Goal: Task Accomplishment & Management: Manage account settings

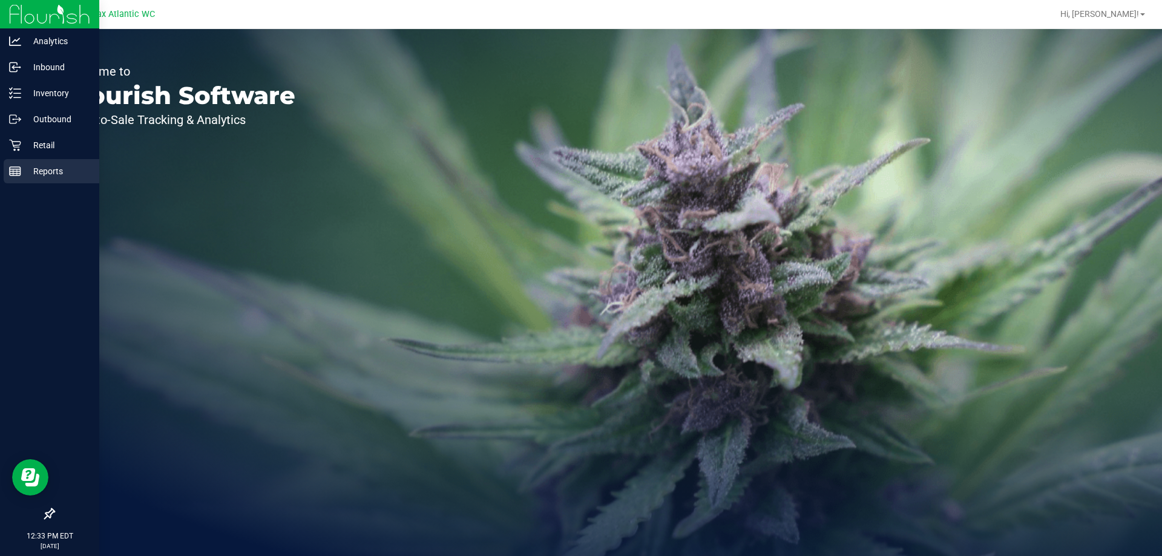
click at [15, 174] on icon at bounding box center [15, 171] width 12 height 12
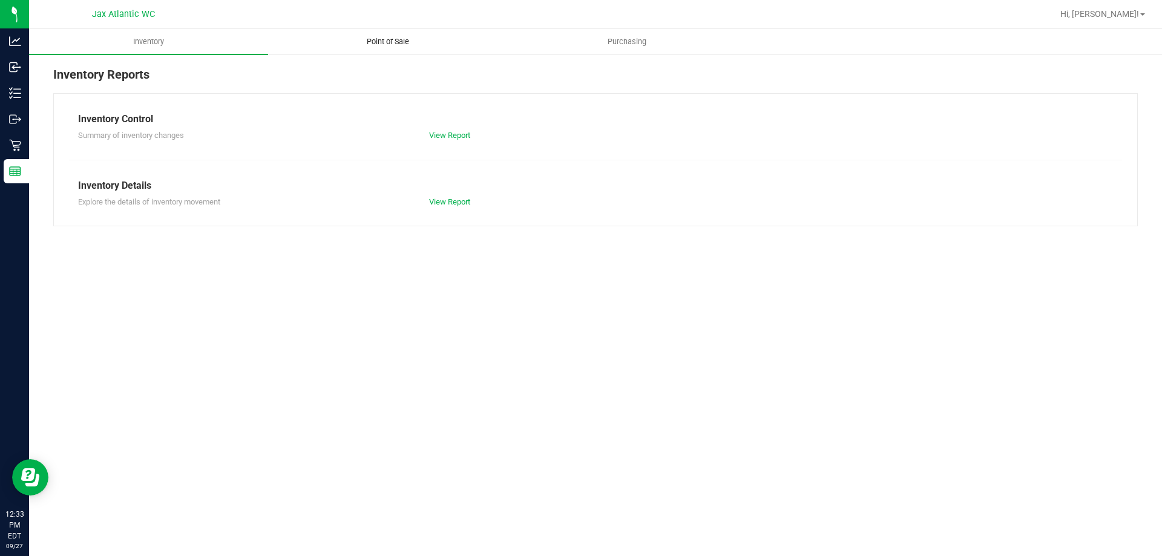
click at [387, 45] on span "Point of Sale" at bounding box center [387, 41] width 75 height 11
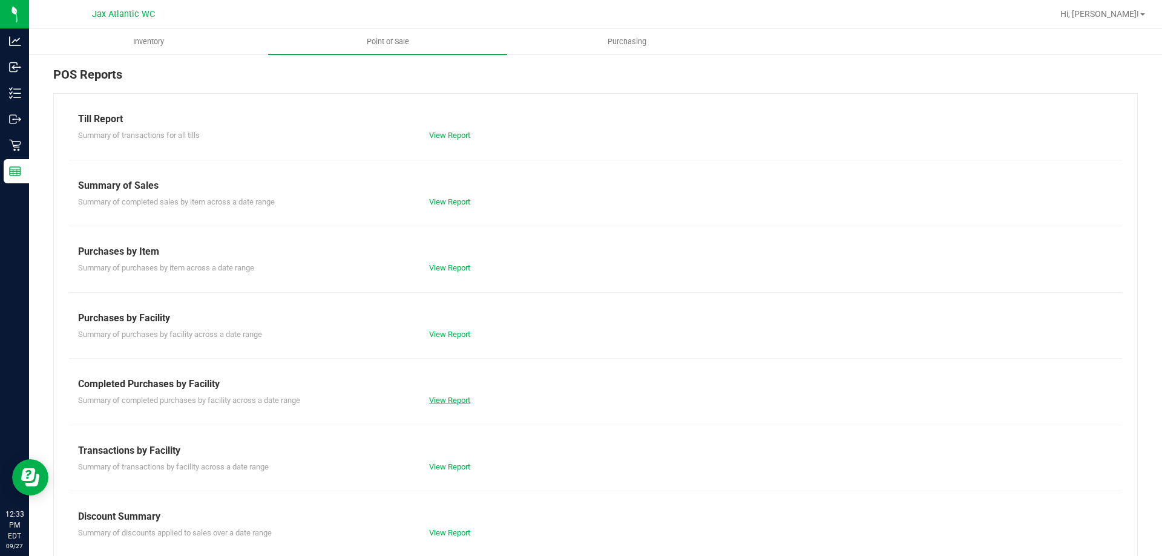
click at [454, 402] on link "View Report" at bounding box center [449, 400] width 41 height 9
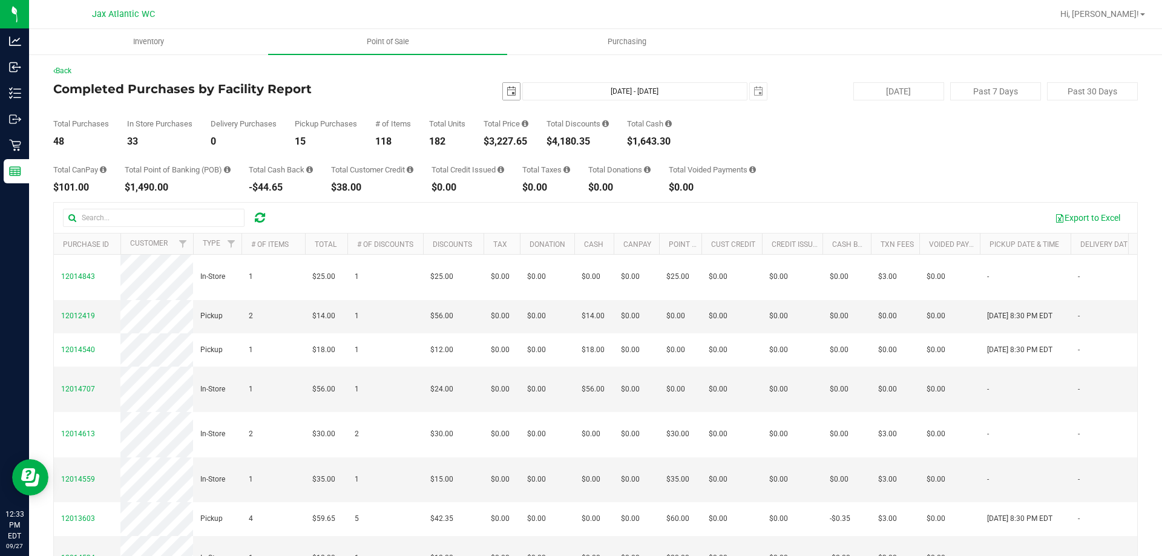
click at [503, 90] on span "select" at bounding box center [511, 91] width 17 height 17
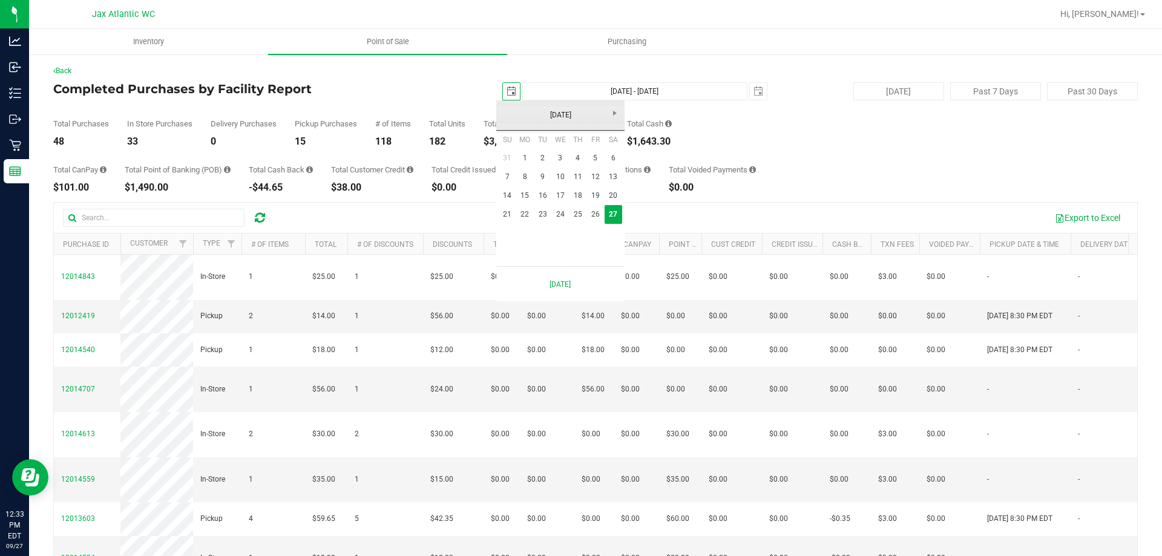
scroll to position [0, 30]
click at [595, 212] on link "26" at bounding box center [595, 214] width 18 height 19
type input "[DATE]"
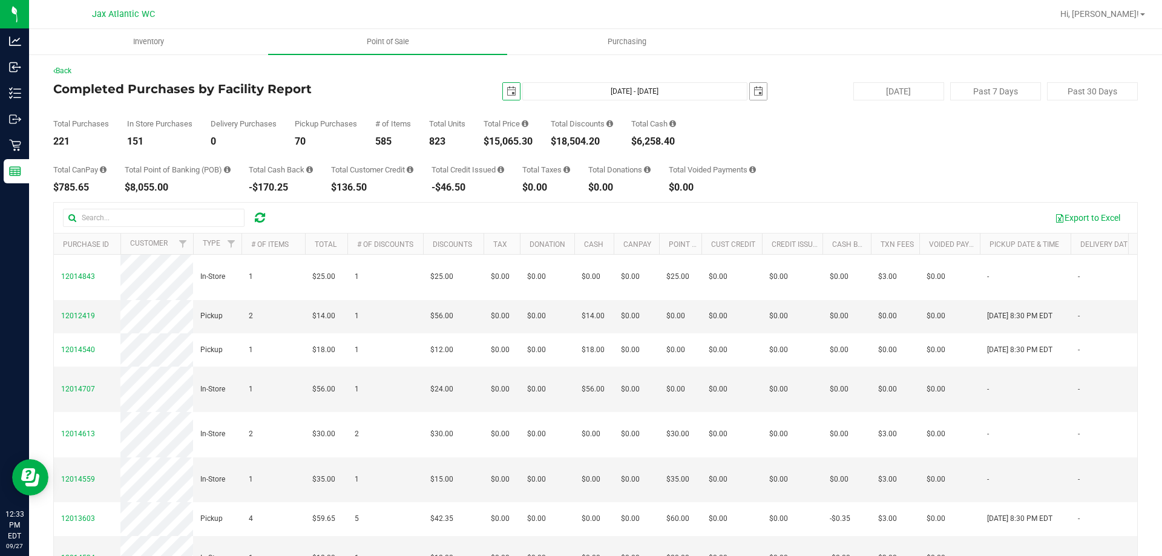
click at [755, 88] on span "select" at bounding box center [758, 92] width 10 height 10
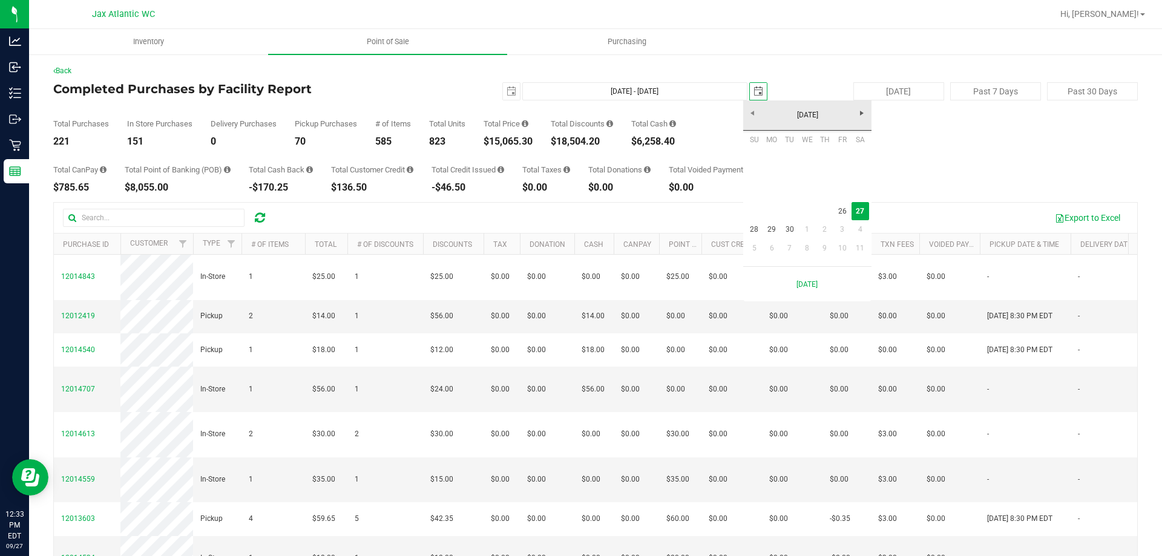
scroll to position [0, 30]
click at [844, 209] on link "26" at bounding box center [842, 211] width 18 height 19
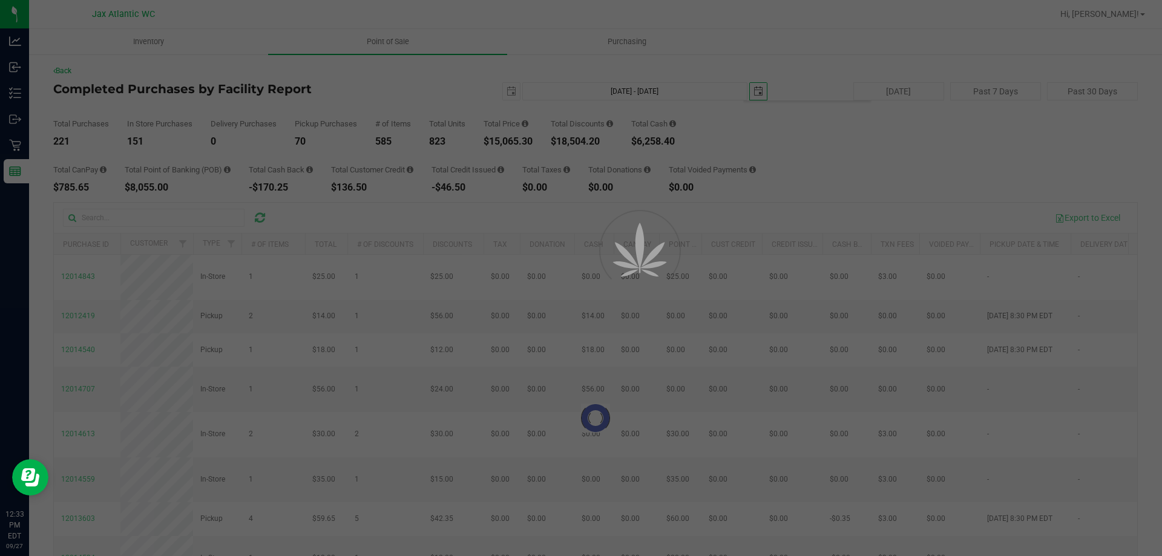
type input "[DATE] - [DATE]"
type input "[DATE]"
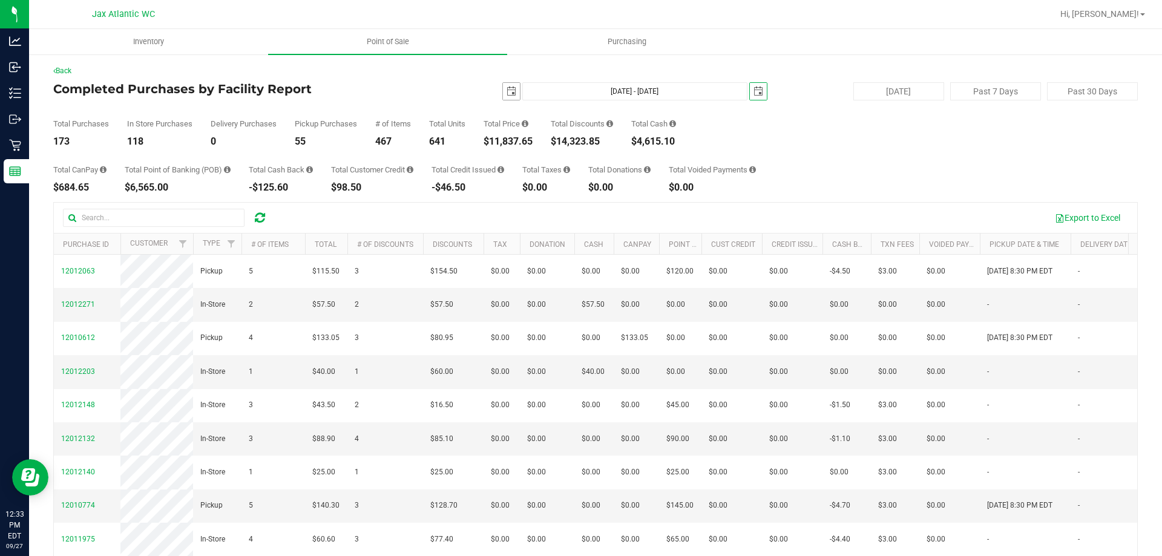
click at [506, 90] on span "select" at bounding box center [511, 92] width 10 height 10
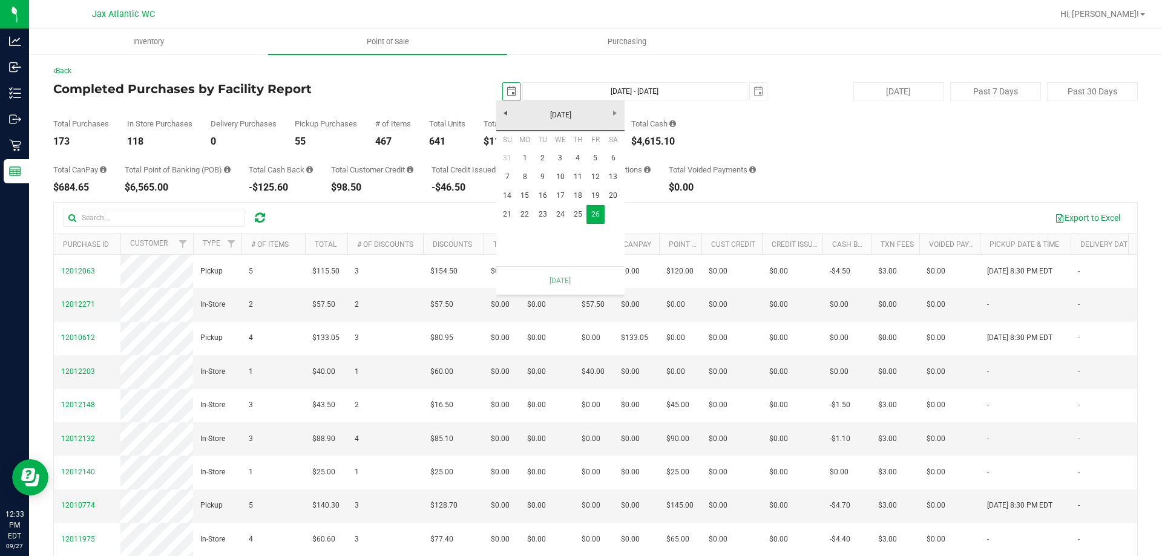
scroll to position [0, 30]
click at [614, 209] on td at bounding box center [613, 214] width 18 height 19
click at [611, 111] on link "[DATE]" at bounding box center [561, 115] width 130 height 19
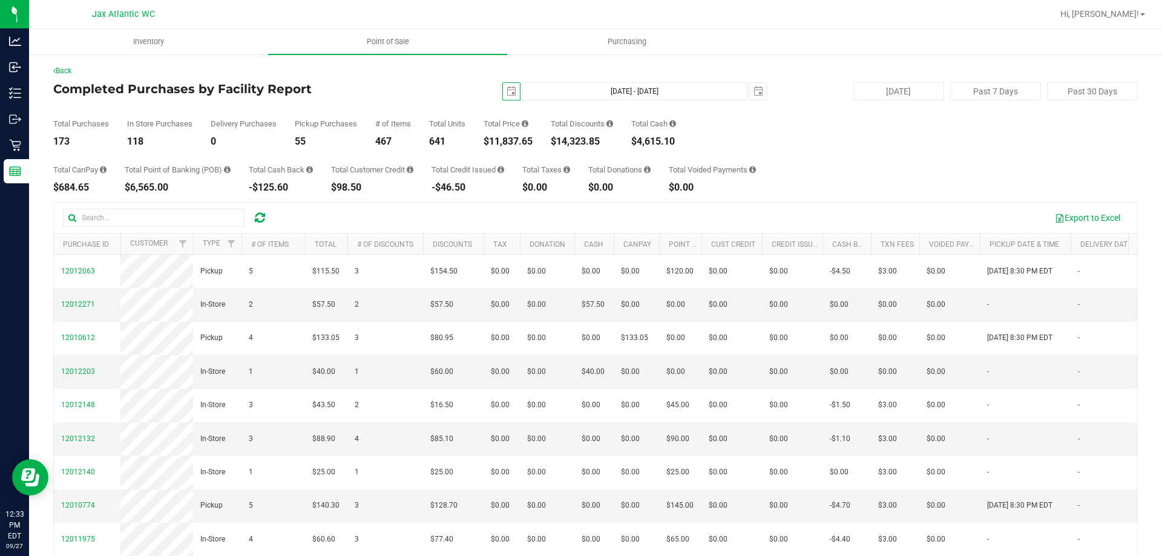
click at [867, 142] on div "Total Purchases 173 In Store Purchases 118 Delivery Purchases 0 Pickup Purchase…" at bounding box center [595, 123] width 1084 height 46
click at [506, 92] on span "select" at bounding box center [511, 92] width 10 height 10
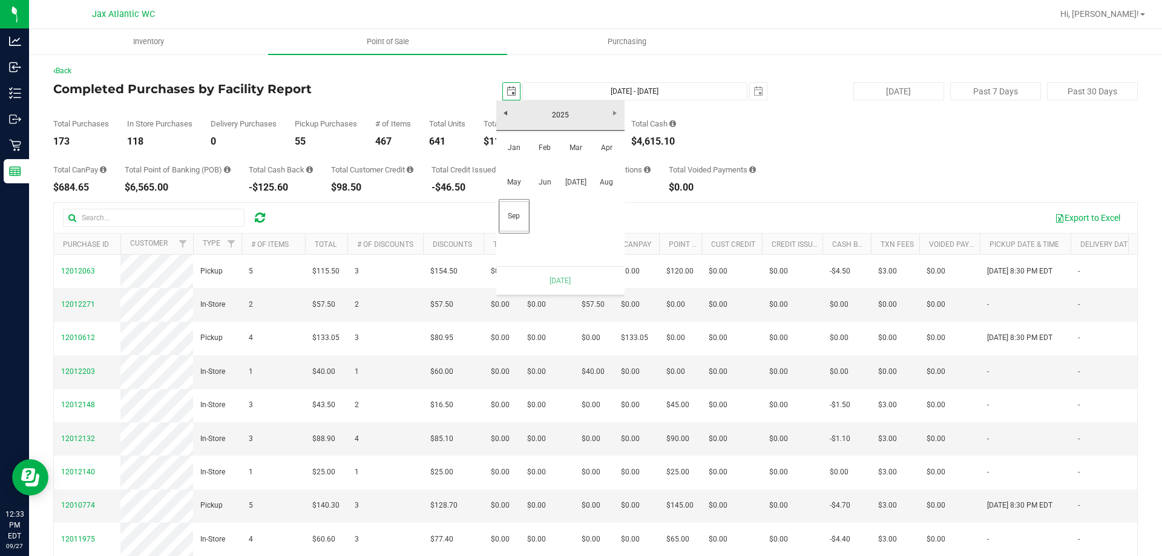
scroll to position [0, 30]
click at [503, 85] on span "select" at bounding box center [511, 91] width 17 height 17
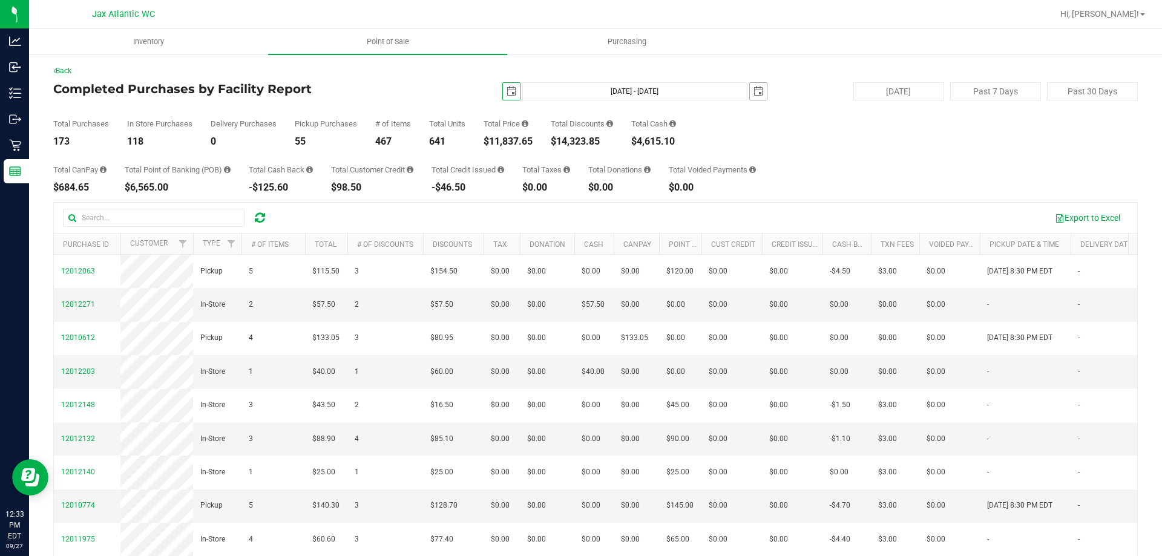
click at [753, 91] on span "select" at bounding box center [758, 92] width 10 height 10
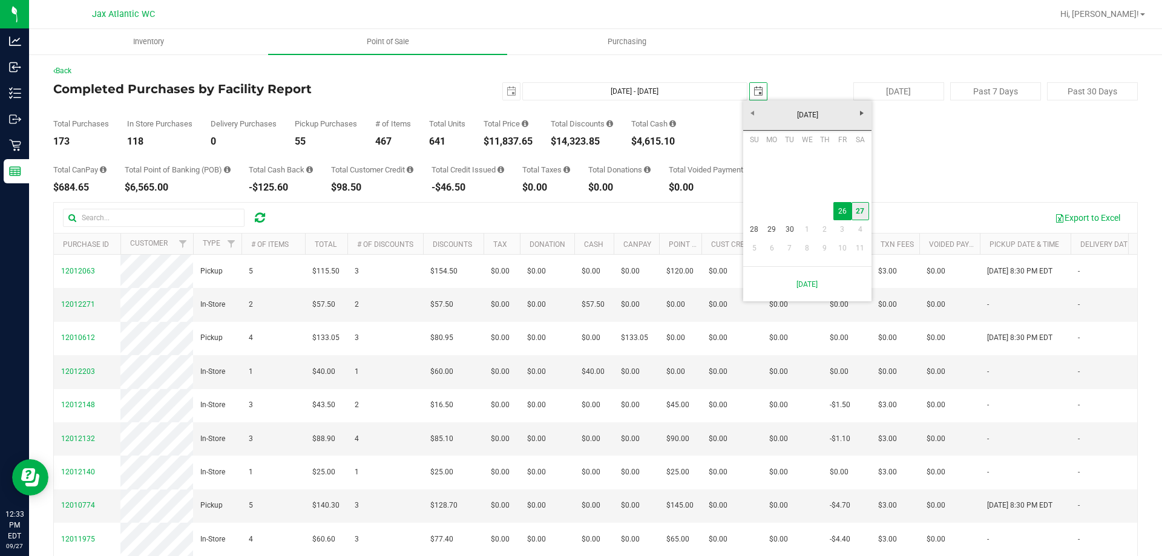
click at [859, 214] on link "27" at bounding box center [860, 211] width 18 height 19
type input "[DATE] - [DATE]"
type input "[DATE]"
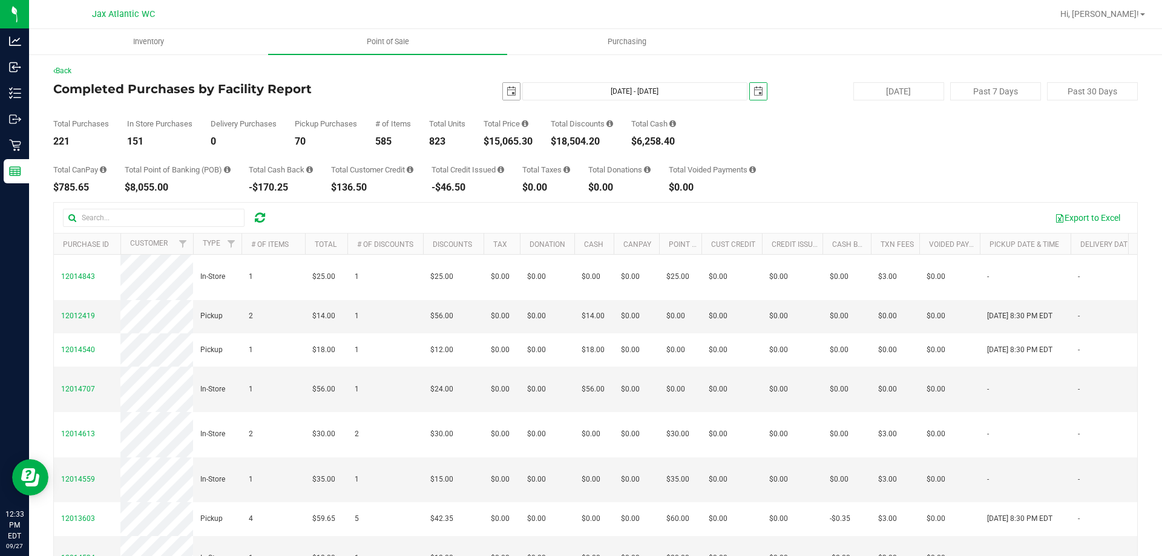
click at [506, 91] on span "select" at bounding box center [511, 92] width 10 height 10
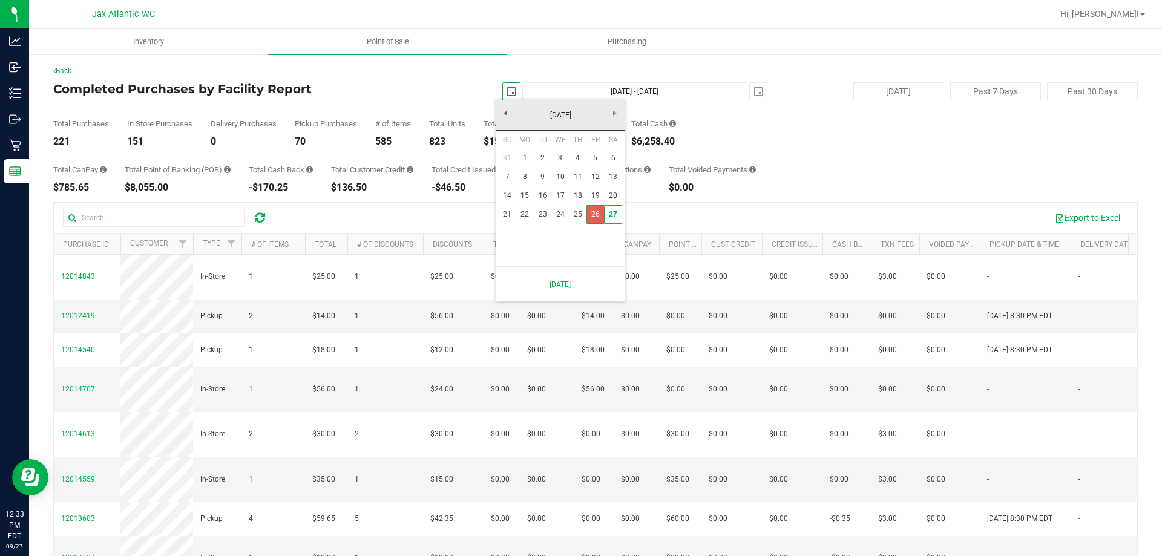
click at [596, 218] on link "26" at bounding box center [595, 214] width 18 height 19
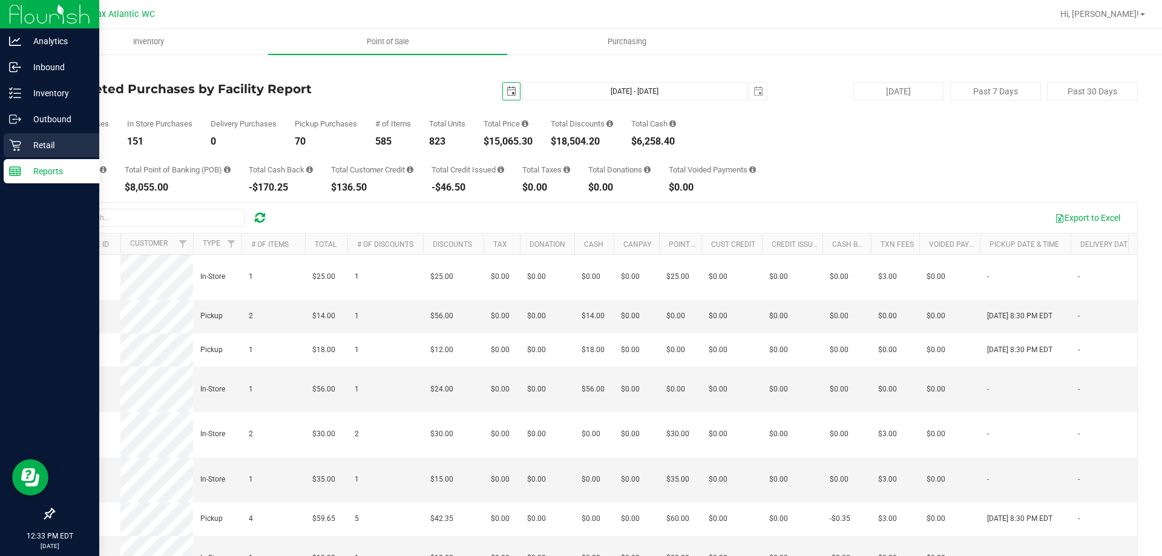
click at [17, 151] on div "Retail" at bounding box center [52, 145] width 96 height 24
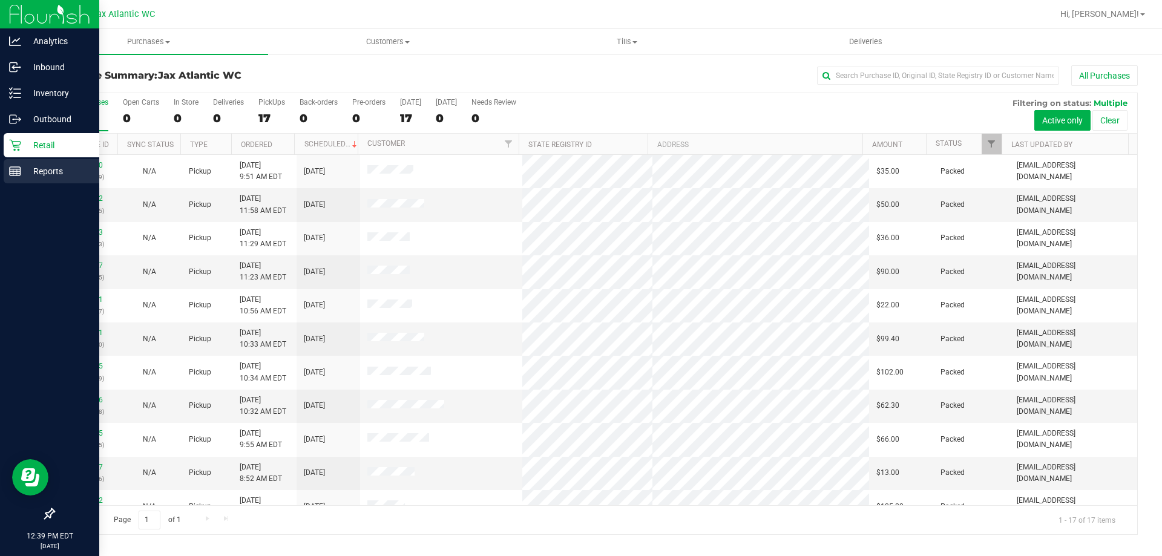
click at [16, 172] on icon at bounding box center [15, 171] width 12 height 12
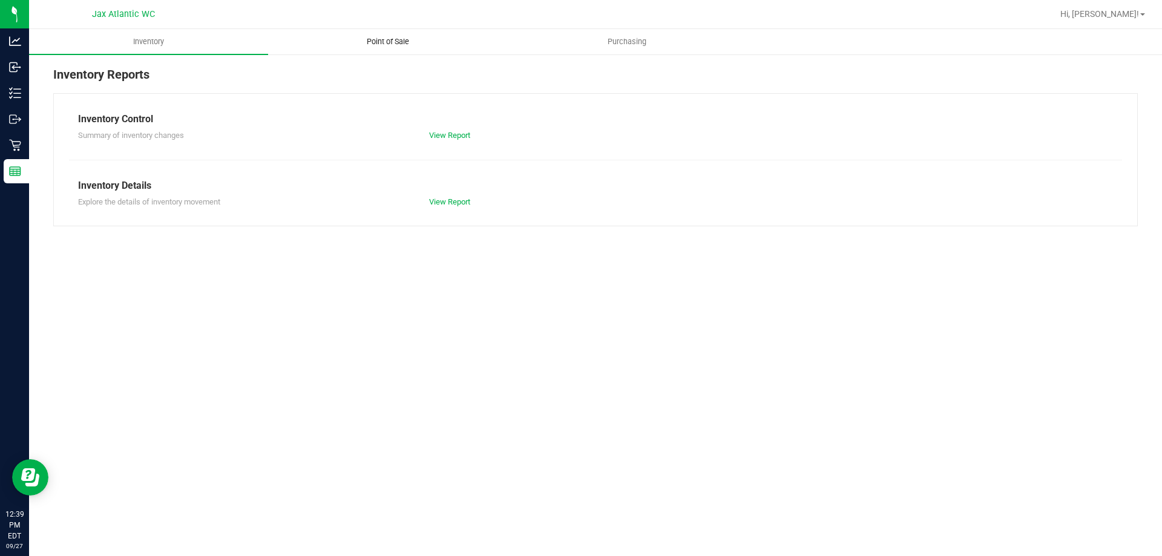
click at [390, 42] on span "Point of Sale" at bounding box center [387, 41] width 75 height 11
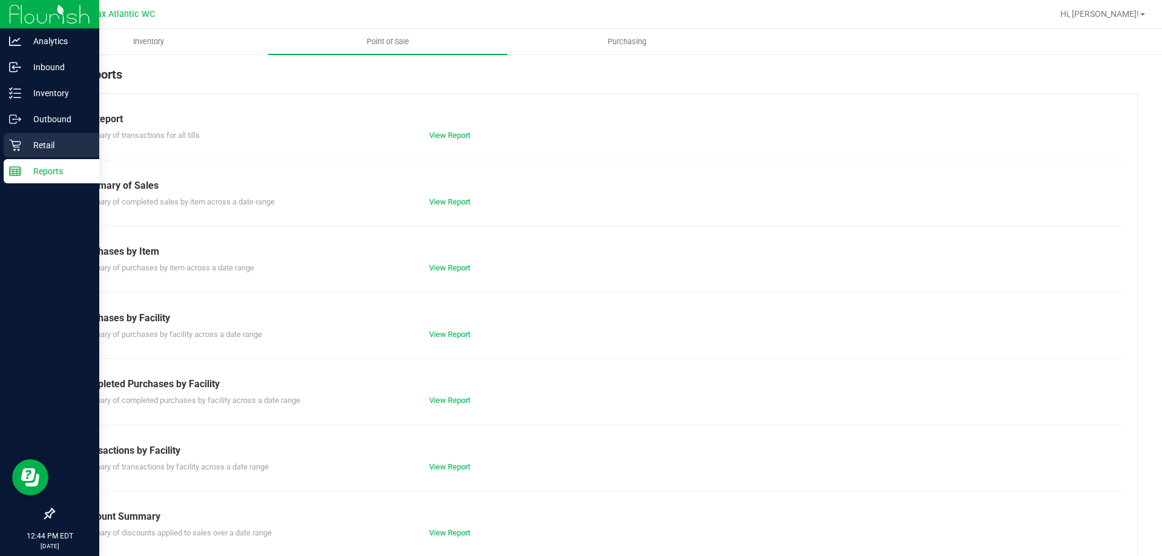
click at [24, 146] on p "Retail" at bounding box center [57, 145] width 73 height 15
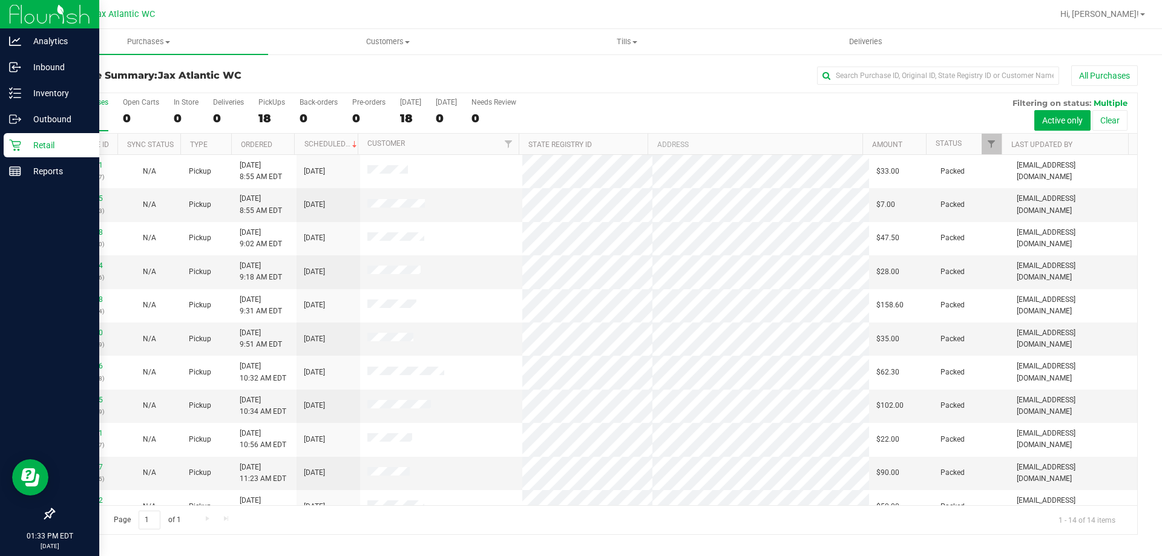
click at [20, 148] on icon at bounding box center [15, 145] width 12 height 12
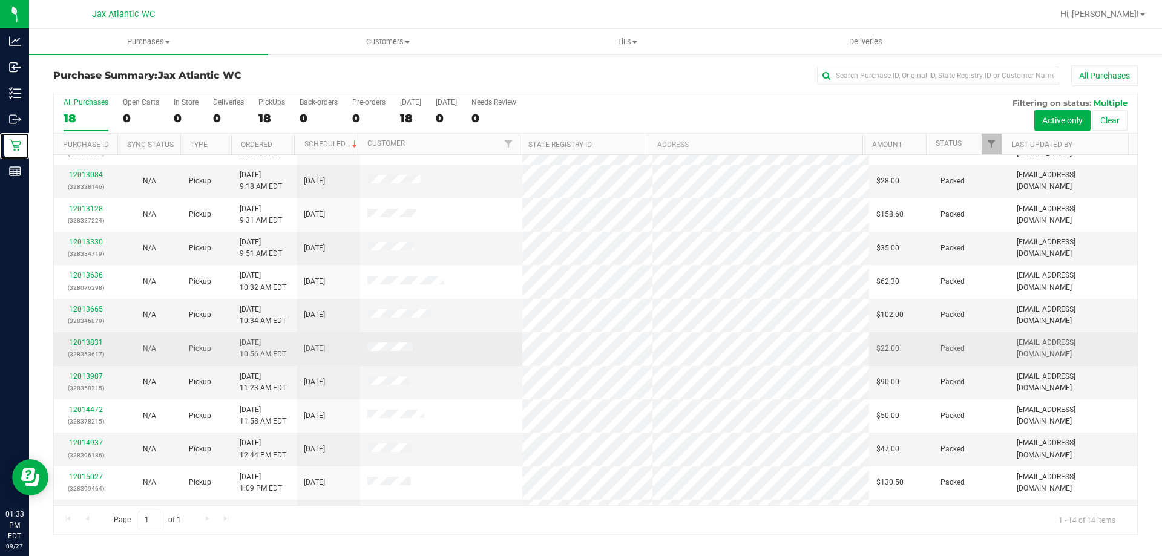
scroll to position [119, 0]
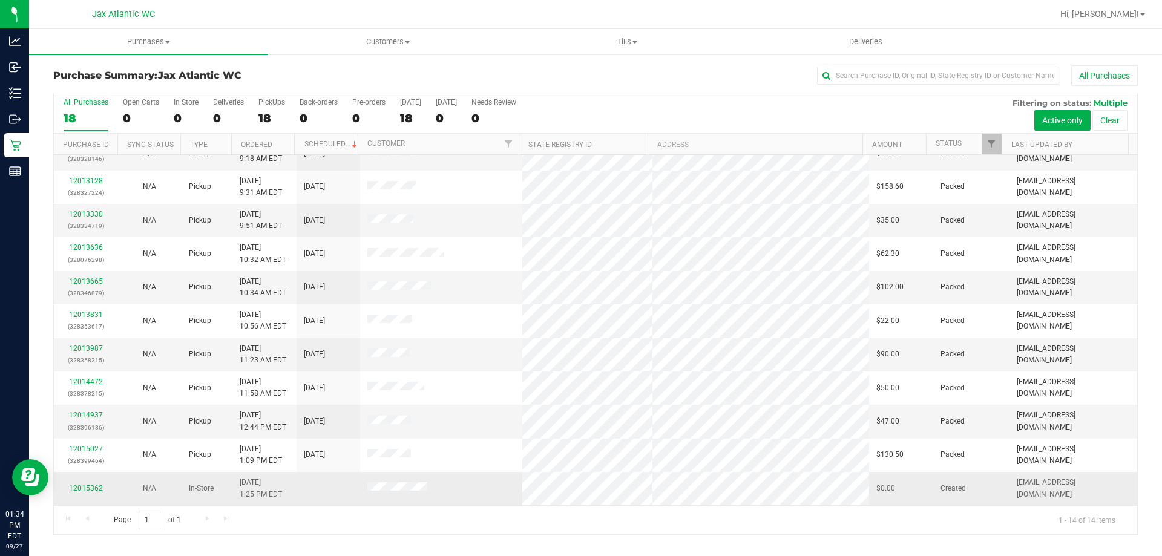
click at [96, 489] on link "12015362" at bounding box center [86, 488] width 34 height 8
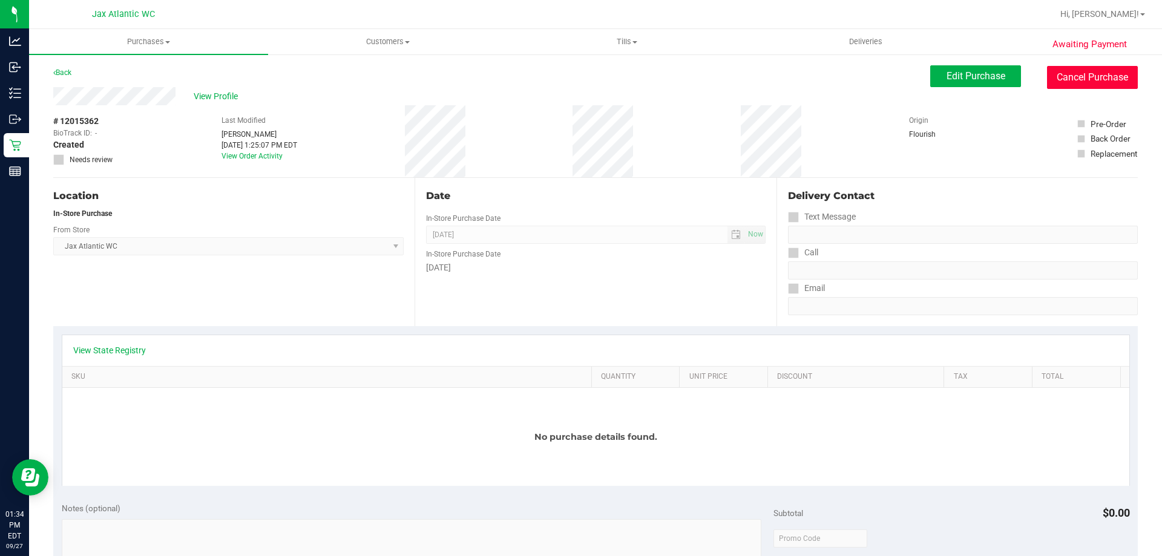
click at [1057, 88] on button "Cancel Purchase" at bounding box center [1092, 77] width 91 height 23
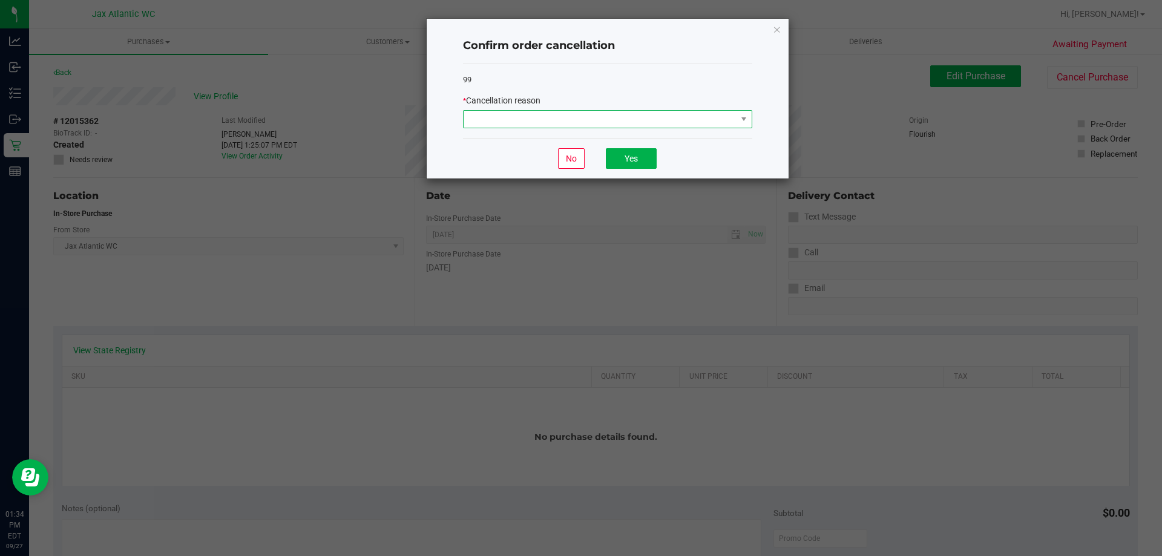
click at [624, 116] on span at bounding box center [600, 119] width 273 height 17
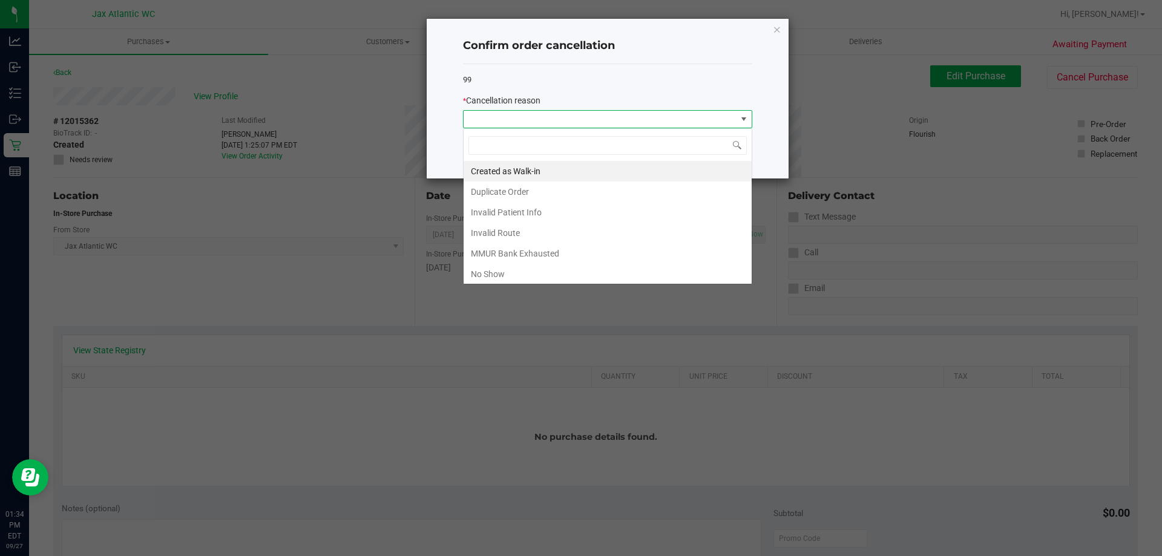
scroll to position [18, 289]
click at [501, 192] on li "Duplicate Order" at bounding box center [608, 192] width 288 height 21
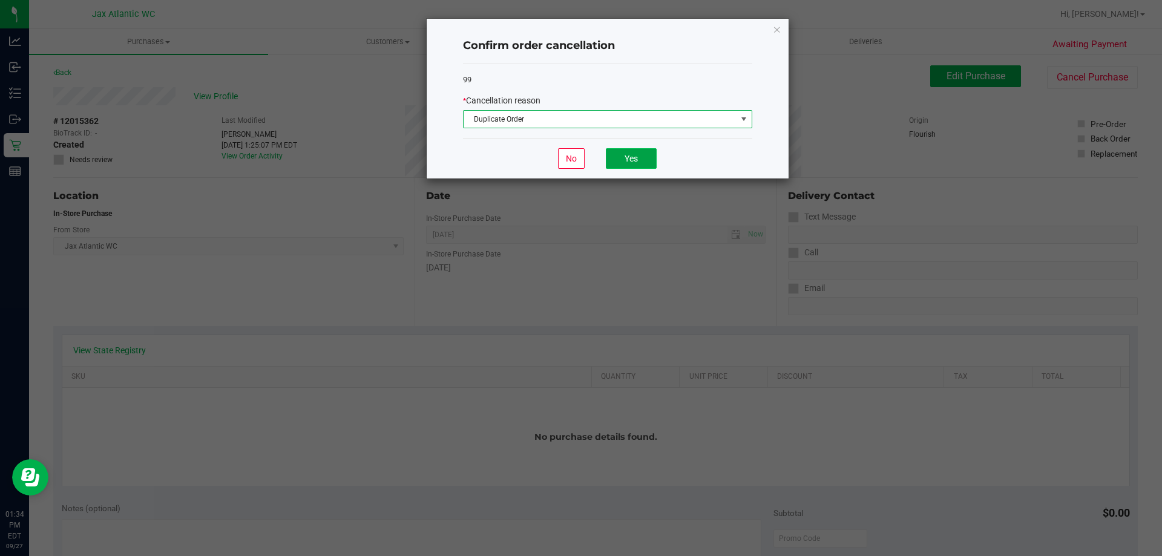
click at [632, 156] on button "Yes" at bounding box center [631, 158] width 51 height 21
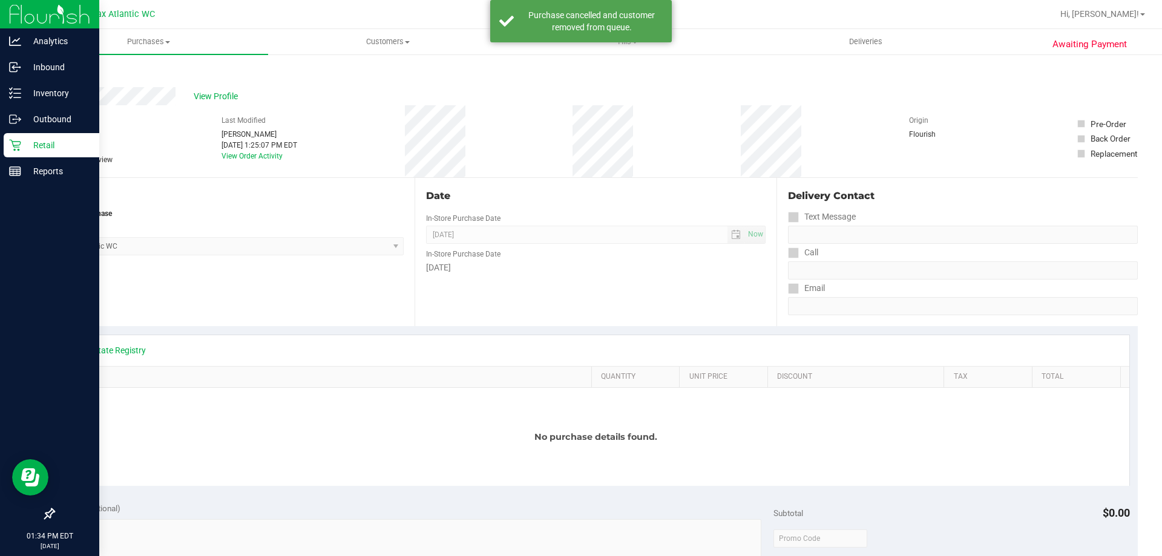
click at [18, 148] on icon at bounding box center [15, 145] width 12 height 12
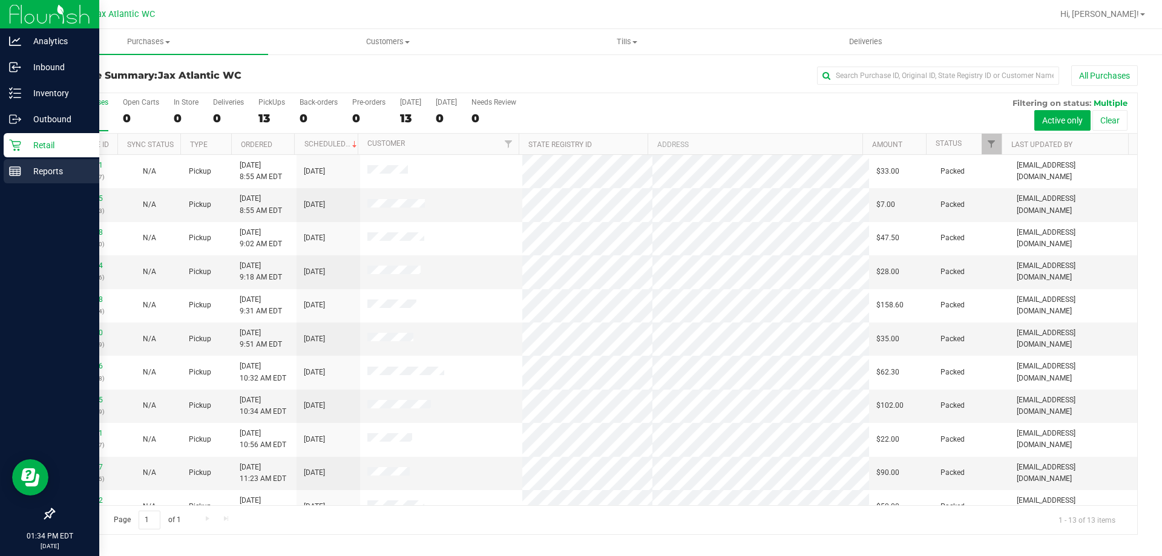
click at [23, 169] on p "Reports" at bounding box center [57, 171] width 73 height 15
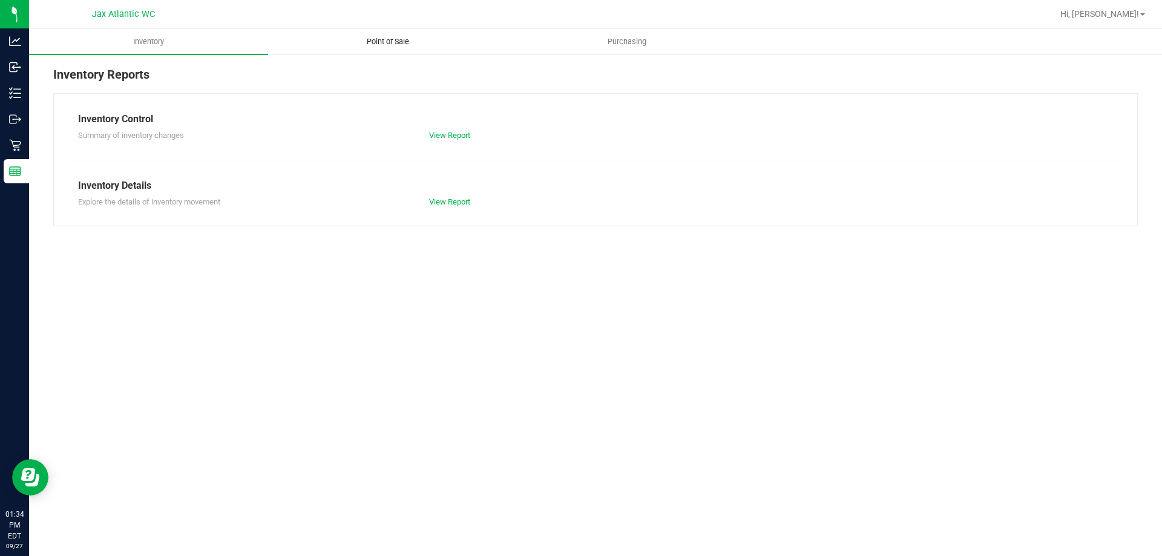
click at [378, 41] on span "Point of Sale" at bounding box center [387, 41] width 75 height 11
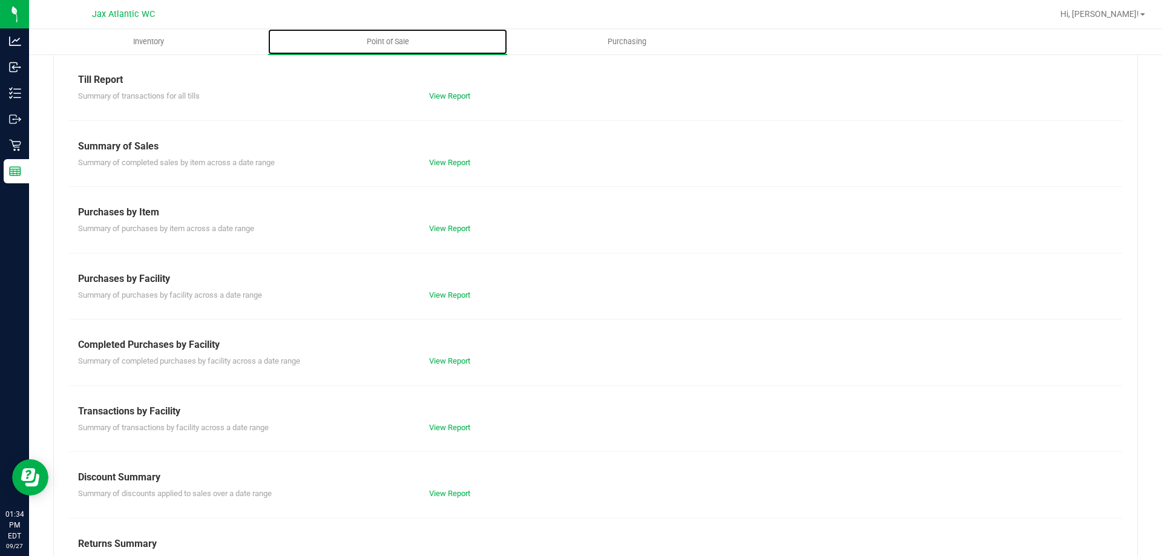
scroll to position [80, 0]
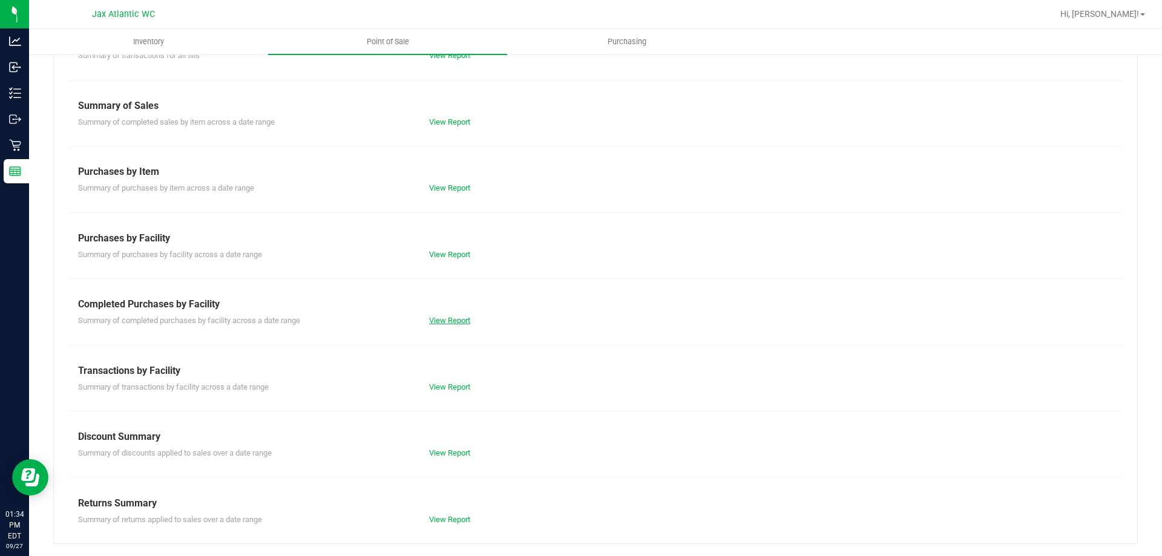
click at [457, 319] on link "View Report" at bounding box center [449, 320] width 41 height 9
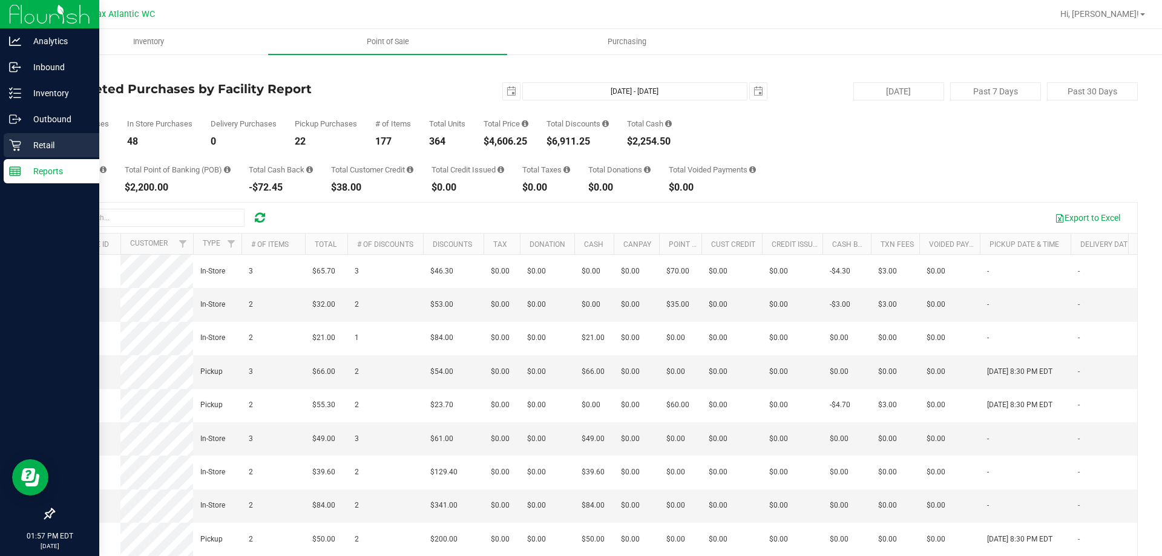
click at [16, 142] on icon at bounding box center [15, 145] width 12 height 12
